Goal: Task Accomplishment & Management: Manage account settings

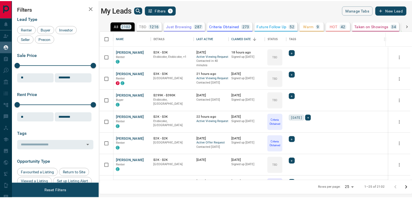
scroll to position [145, 310]
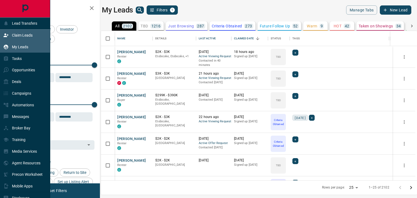
click at [16, 34] on p "Claim Leads" at bounding box center [22, 35] width 21 height 4
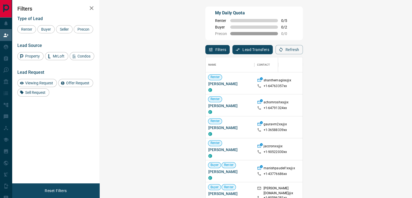
scroll to position [145, 296]
click at [40, 84] on span "Viewing Request" at bounding box center [39, 83] width 32 height 4
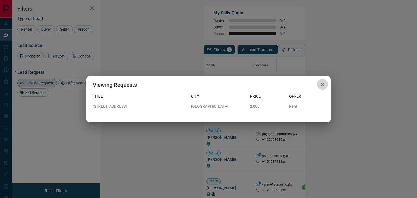
click at [324, 85] on icon "button" at bounding box center [322, 84] width 7 height 7
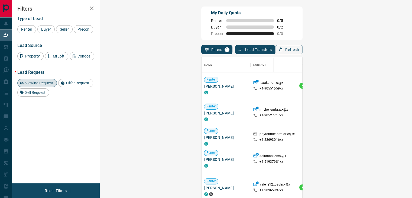
scroll to position [4, 4]
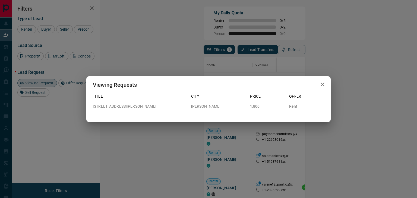
click at [322, 84] on icon "button" at bounding box center [322, 84] width 4 height 4
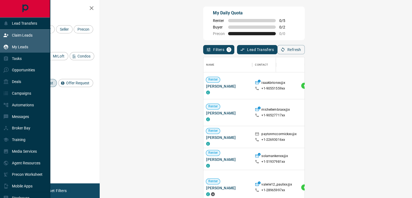
click at [20, 47] on p "My Leads" at bounding box center [20, 47] width 16 height 4
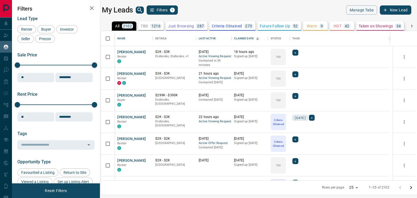
scroll to position [145, 310]
click at [136, 51] on button "[PERSON_NAME]" at bounding box center [131, 52] width 28 height 5
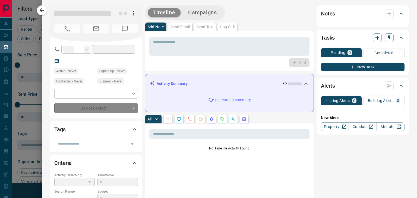
type input "**"
type input "**********"
type input "**"
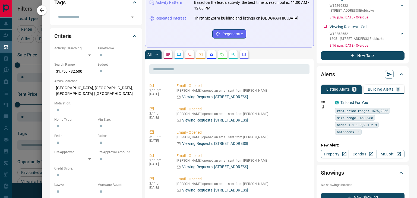
scroll to position [136, 0]
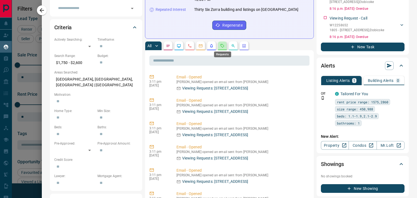
click at [223, 46] on icon "Requests" at bounding box center [222, 46] width 4 height 4
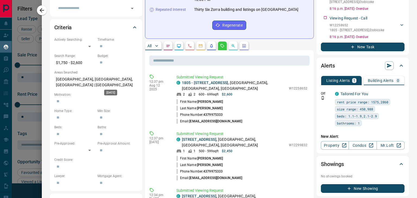
scroll to position [0, 0]
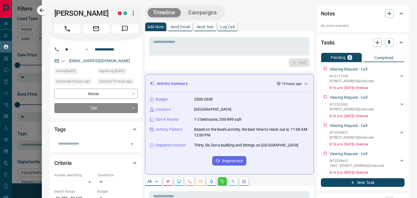
click at [42, 13] on icon "button" at bounding box center [42, 10] width 7 height 7
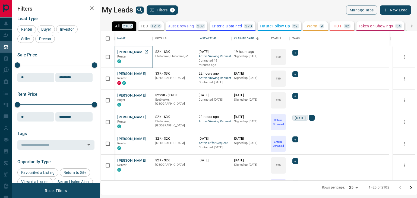
click at [137, 53] on button "[PERSON_NAME]" at bounding box center [131, 52] width 28 height 5
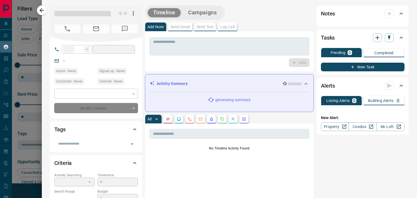
type input "**"
type input "**********"
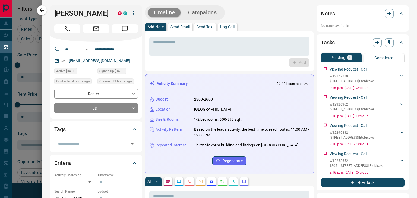
scroll to position [163, 0]
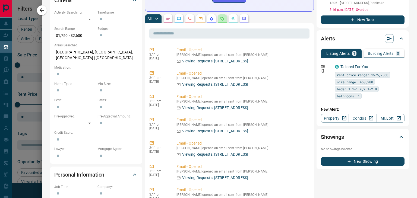
click at [225, 18] on button "button" at bounding box center [222, 18] width 9 height 9
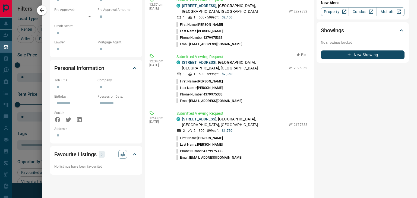
scroll to position [298, 0]
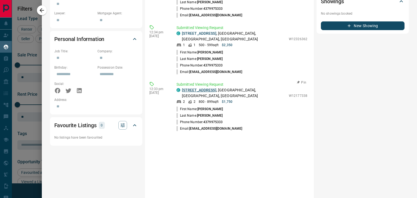
click at [199, 90] on link "[STREET_ADDRESS]" at bounding box center [199, 90] width 34 height 4
click at [202, 35] on link "[STREET_ADDRESS]" at bounding box center [199, 33] width 34 height 4
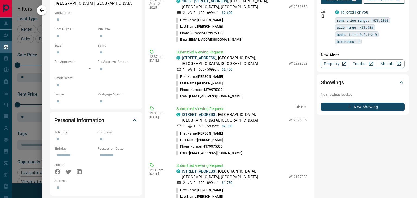
scroll to position [217, 0]
click at [200, 60] on link "[STREET_ADDRESS]" at bounding box center [199, 58] width 34 height 4
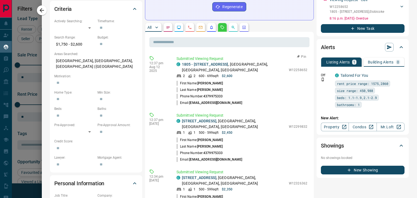
scroll to position [108, 0]
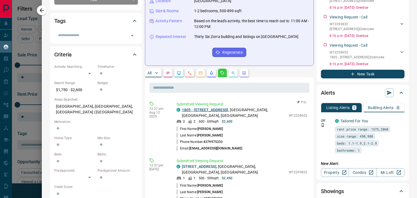
click at [200, 111] on link "1805 - [STREET_ADDRESS]" at bounding box center [205, 110] width 46 height 4
click at [196, 111] on link "1805 - [STREET_ADDRESS]" at bounding box center [205, 110] width 46 height 4
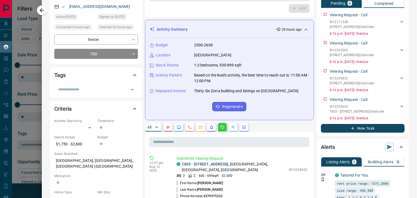
scroll to position [0, 0]
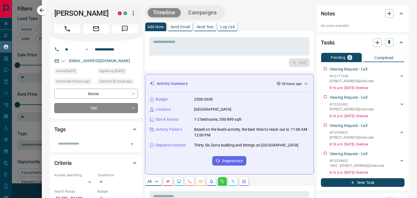
click at [104, 108] on body "Lead Transfers Claim Leads My Leads Tasks Opportunities Deals Campaigns Automat…" at bounding box center [208, 95] width 417 height 191
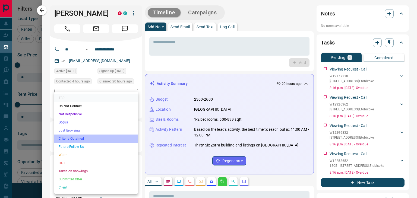
click at [74, 139] on li "Criteria Obtained" at bounding box center [96, 139] width 84 height 8
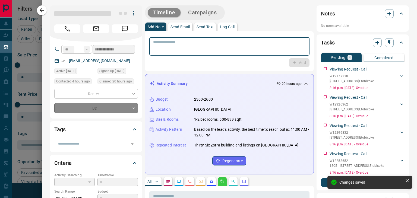
click at [201, 47] on textarea at bounding box center [229, 47] width 152 height 14
type input "*"
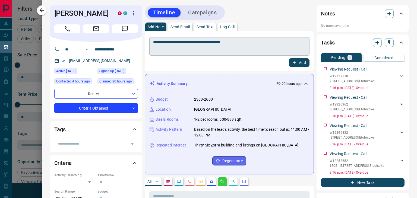
click at [252, 41] on textarea "**********" at bounding box center [227, 47] width 148 height 14
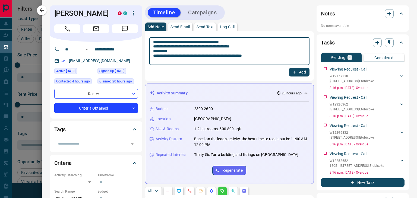
type textarea "**********"
click at [289, 74] on button "Add" at bounding box center [299, 72] width 21 height 9
